Goal: Transaction & Acquisition: Purchase product/service

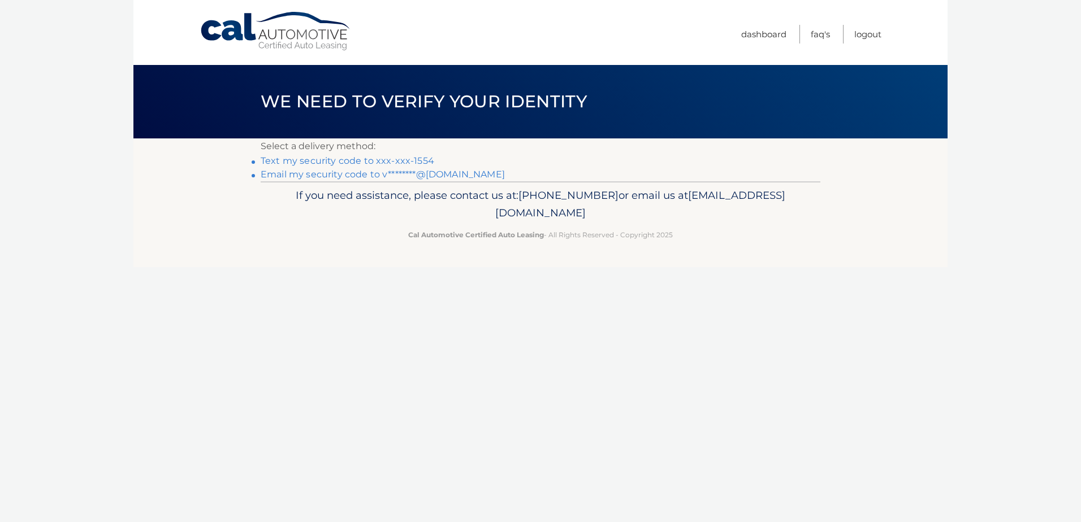
click at [419, 162] on link "Text my security code to xxx-xxx-1554" at bounding box center [348, 160] width 174 height 11
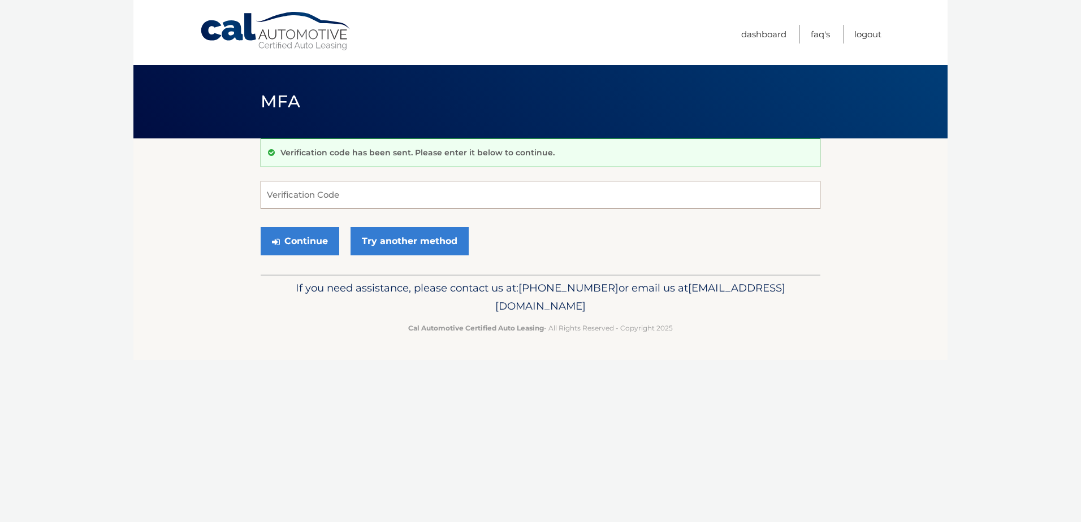
click at [315, 192] on input "Verification Code" at bounding box center [541, 195] width 560 height 28
type input "939477"
click at [300, 239] on button "Continue" at bounding box center [300, 241] width 79 height 28
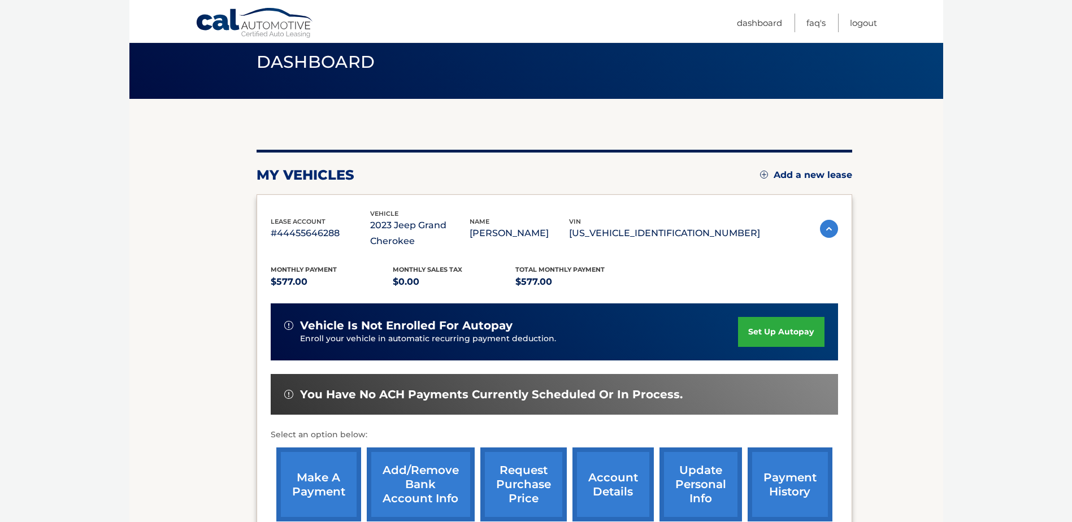
scroll to position [170, 0]
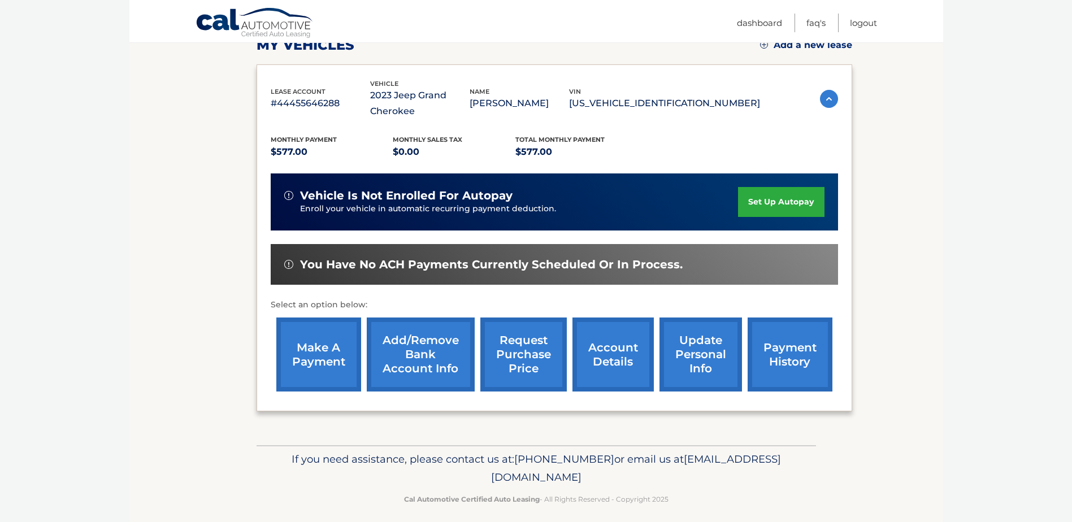
click at [325, 373] on link "make a payment" at bounding box center [318, 355] width 85 height 74
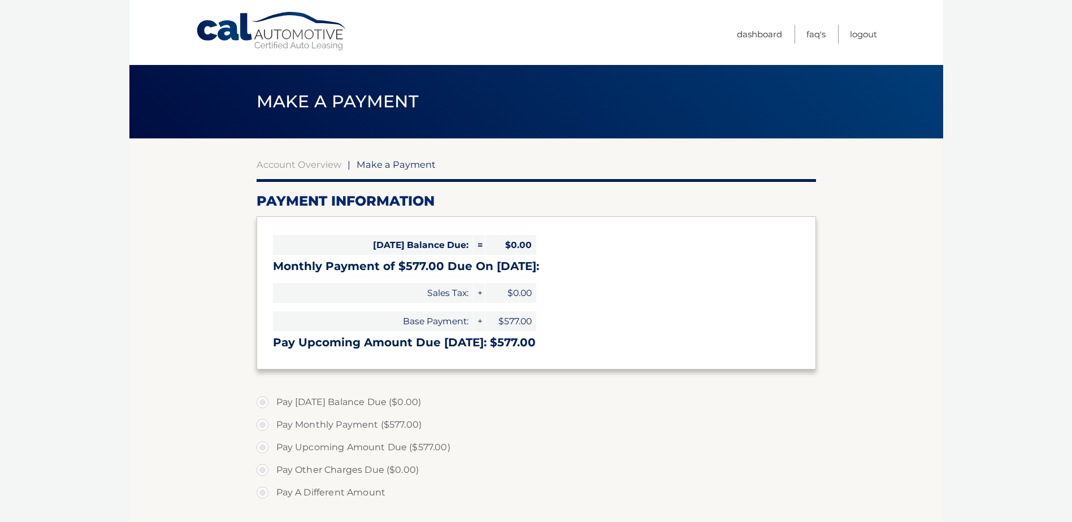
select select "ZDRhMGExMmUtNzBjMS00NzIyLThlOGItOTRhNjE3ZGZlNWRh"
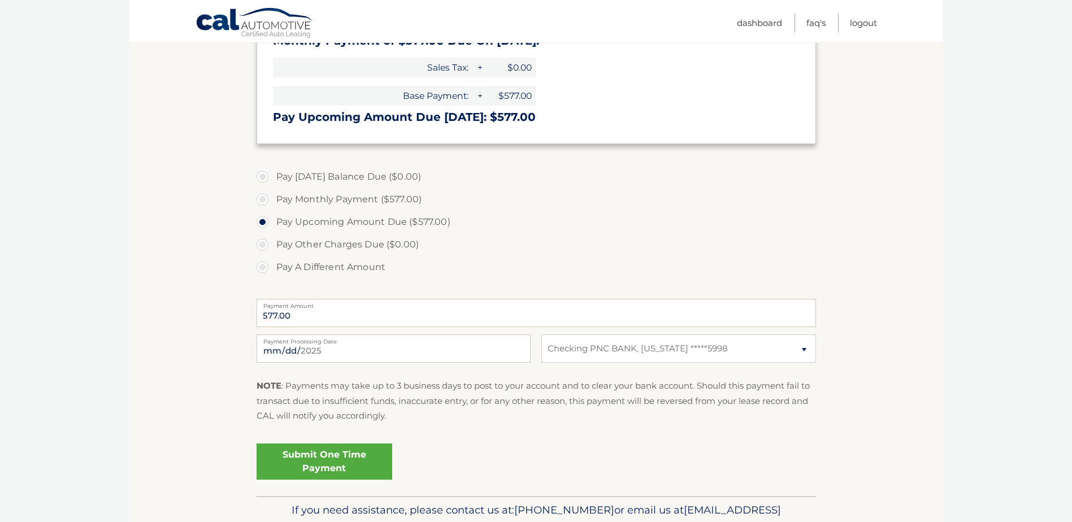
scroll to position [226, 0]
click at [338, 455] on link "Submit One Time Payment" at bounding box center [325, 461] width 136 height 36
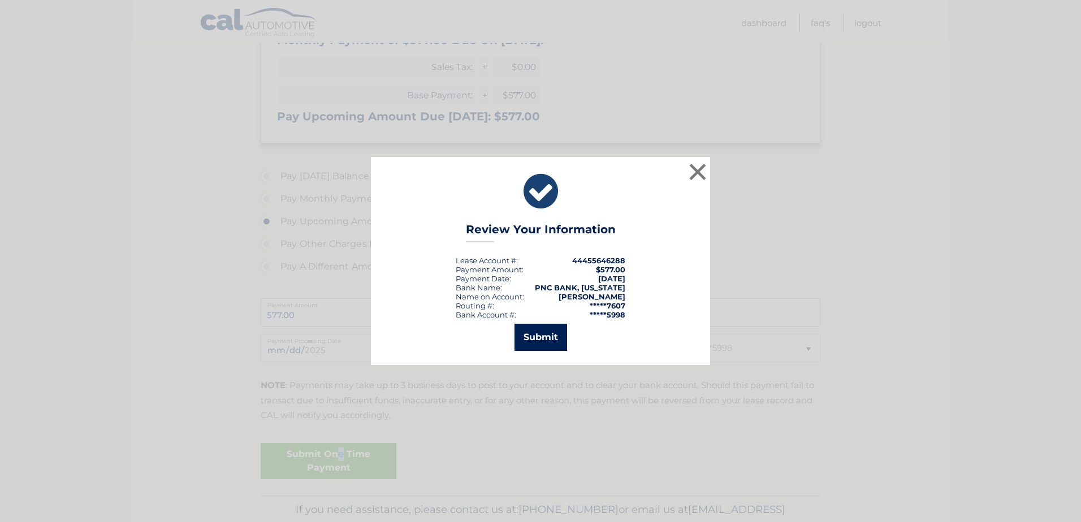
click at [533, 340] on button "Submit" at bounding box center [540, 337] width 53 height 27
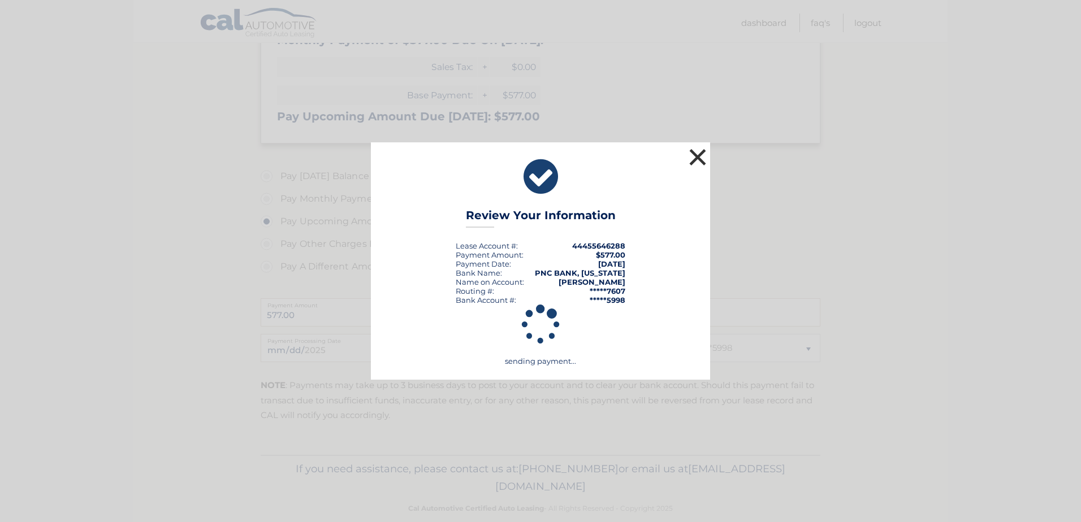
click at [699, 155] on button "×" at bounding box center [697, 157] width 23 height 23
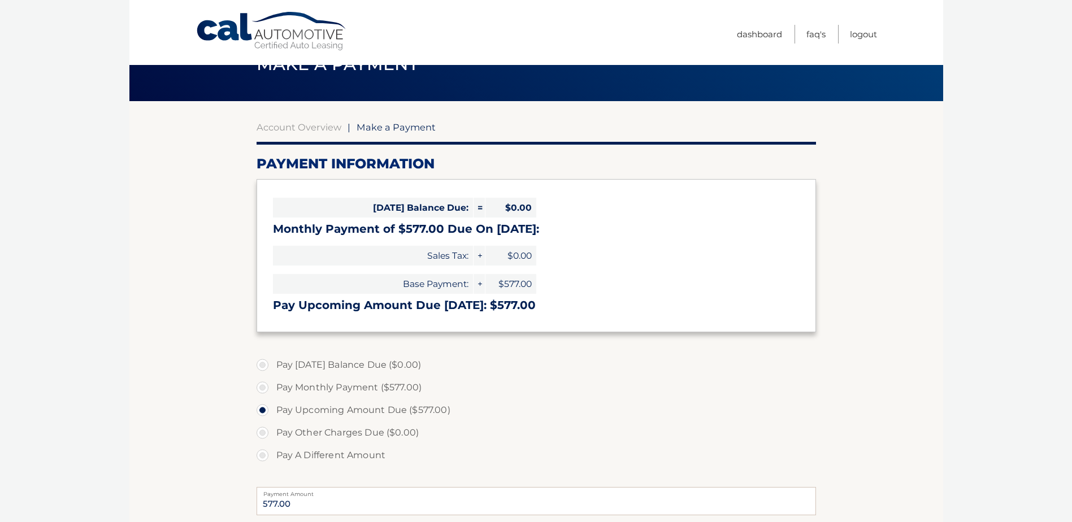
scroll to position [0, 0]
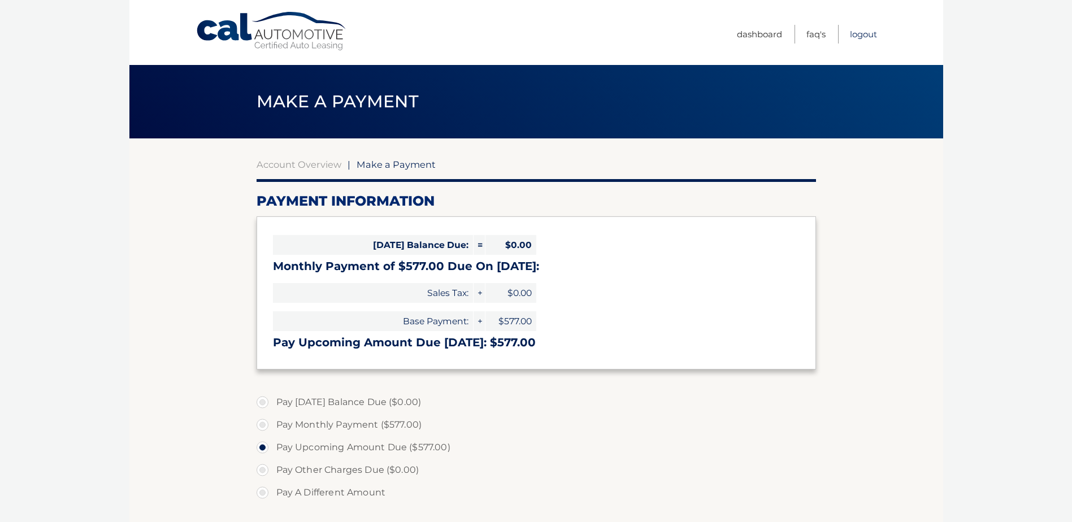
click at [867, 34] on link "Logout" at bounding box center [863, 34] width 27 height 19
